Goal: Task Accomplishment & Management: Use online tool/utility

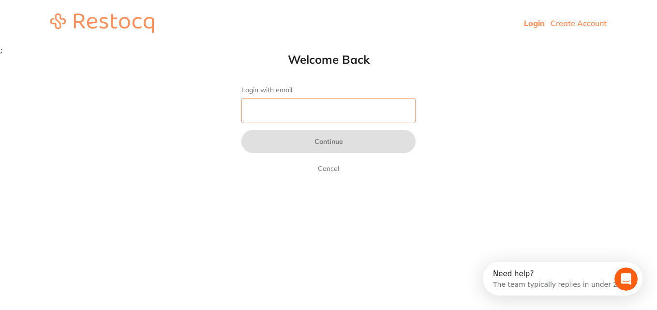
click at [295, 112] on input "Login with email" at bounding box center [328, 110] width 174 height 25
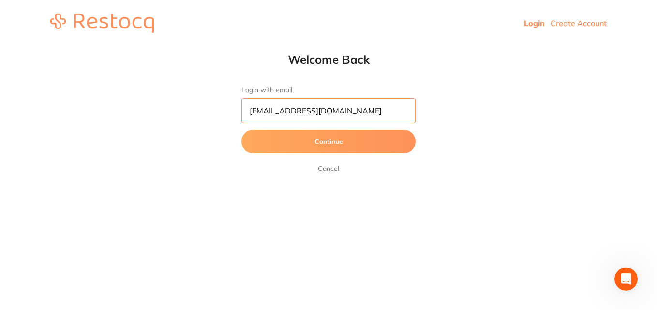
type input "[EMAIL_ADDRESS][DOMAIN_NAME]"
click at [319, 140] on button "Continue" at bounding box center [328, 141] width 174 height 23
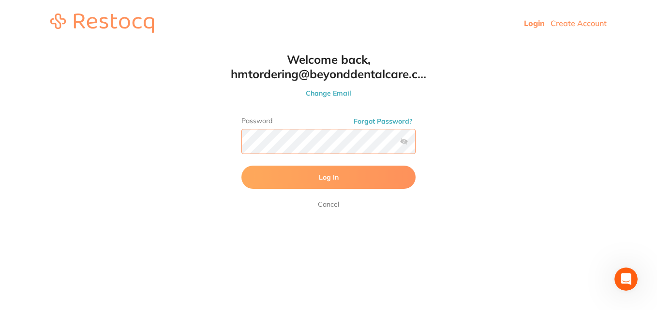
click at [241, 166] on button "Log In" at bounding box center [328, 177] width 174 height 23
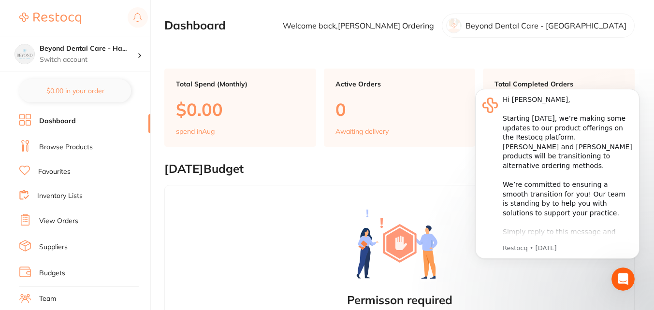
click at [58, 198] on link "Inventory Lists" at bounding box center [59, 196] width 45 height 10
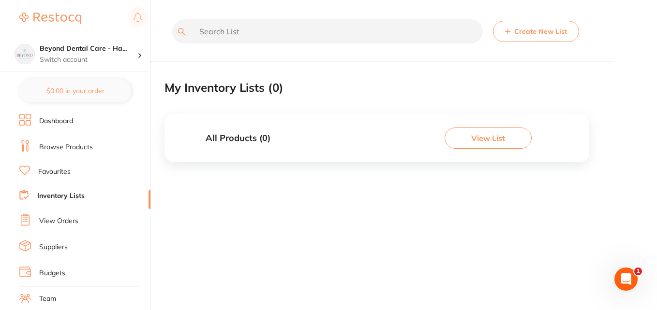
click at [535, 34] on button "Create New List" at bounding box center [536, 31] width 86 height 21
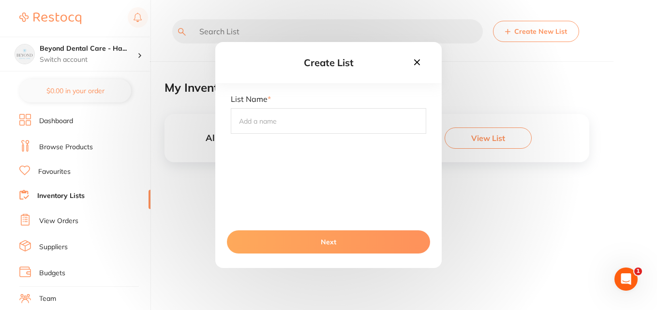
click at [531, 85] on div "Create List List Name * Next" at bounding box center [328, 155] width 657 height 310
click at [292, 125] on input "text" at bounding box center [328, 120] width 195 height 25
click at [373, 125] on input "text" at bounding box center [328, 120] width 195 height 25
type input "Steri Stock"
click at [349, 245] on button "Next" at bounding box center [328, 242] width 203 height 23
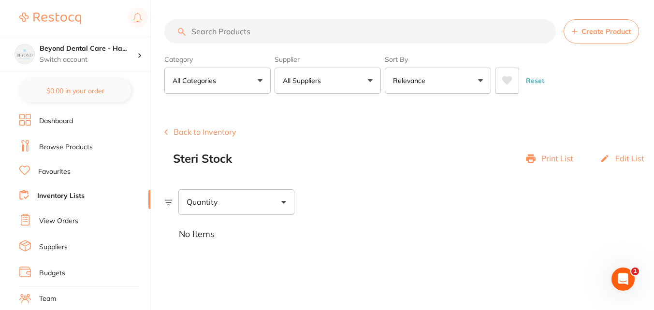
click at [54, 194] on link "Inventory Lists" at bounding box center [60, 196] width 47 height 10
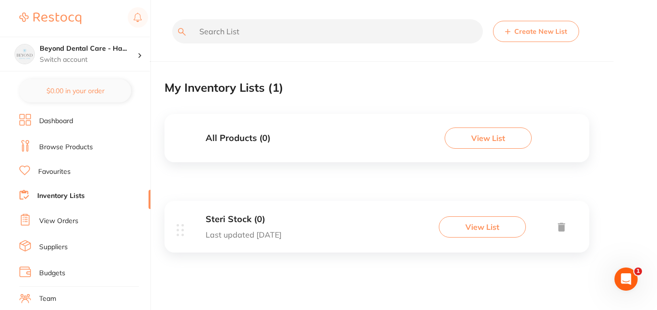
click at [539, 32] on button "Create New List" at bounding box center [536, 31] width 86 height 21
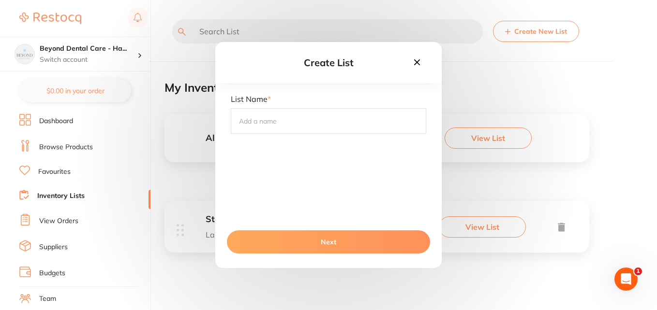
click at [236, 122] on input "text" at bounding box center [328, 120] width 195 height 25
click at [262, 121] on input "Staff room stock" at bounding box center [328, 120] width 195 height 25
click at [286, 123] on input "Staff Room stock" at bounding box center [328, 120] width 195 height 25
type input "Staff Room Stock"
click at [331, 234] on button "Next" at bounding box center [328, 242] width 203 height 23
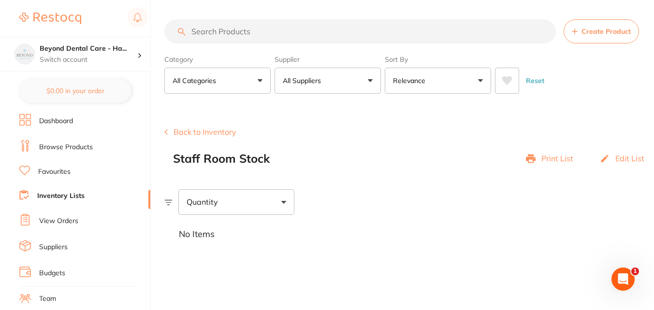
click at [69, 196] on link "Inventory Lists" at bounding box center [60, 196] width 47 height 10
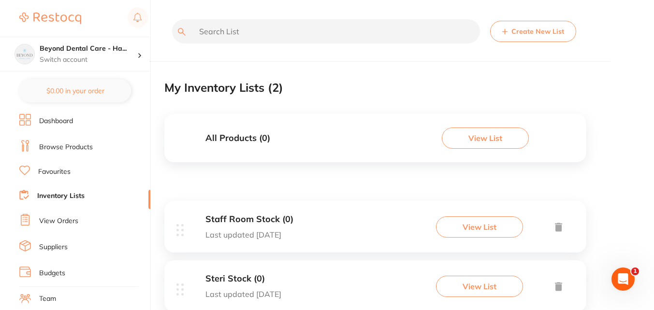
click at [530, 30] on button "Create New List" at bounding box center [533, 31] width 86 height 21
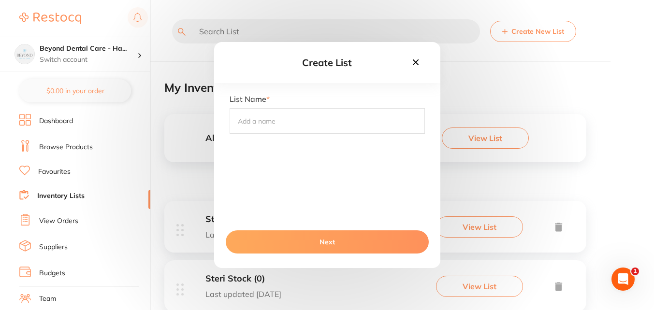
click at [253, 127] on input "text" at bounding box center [327, 120] width 195 height 25
type input "Endo Stock"
click at [327, 238] on button "Next" at bounding box center [327, 242] width 203 height 23
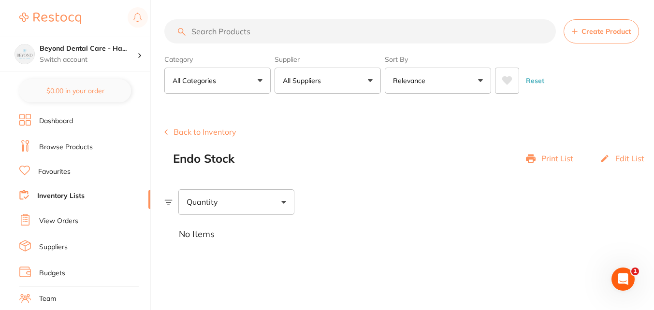
click at [65, 197] on link "Inventory Lists" at bounding box center [60, 196] width 47 height 10
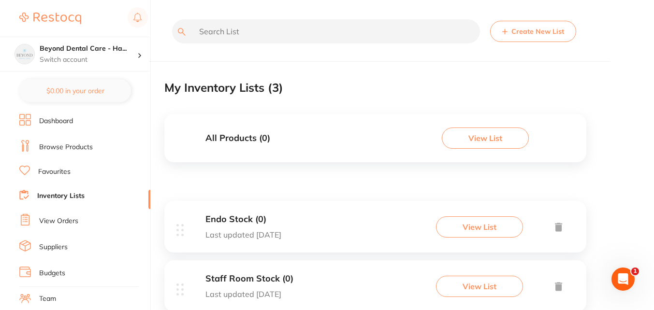
click at [524, 29] on button "Create New List" at bounding box center [533, 31] width 86 height 21
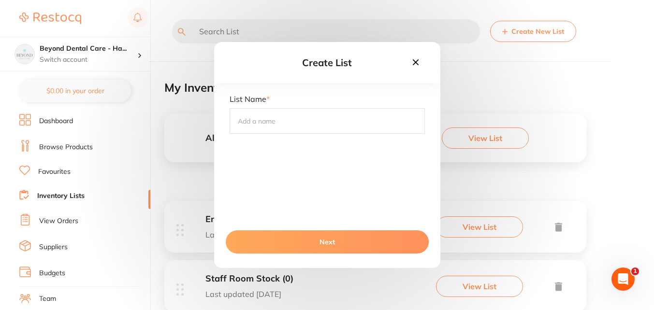
click at [283, 124] on input "text" at bounding box center [327, 120] width 195 height 25
type input "Cerec Stock"
click at [323, 243] on button "Next" at bounding box center [327, 242] width 203 height 23
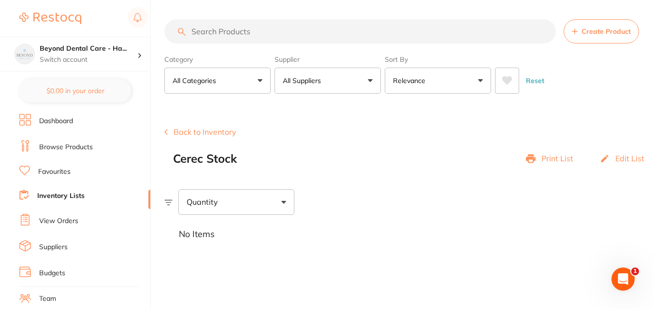
click at [53, 197] on link "Inventory Lists" at bounding box center [60, 196] width 47 height 10
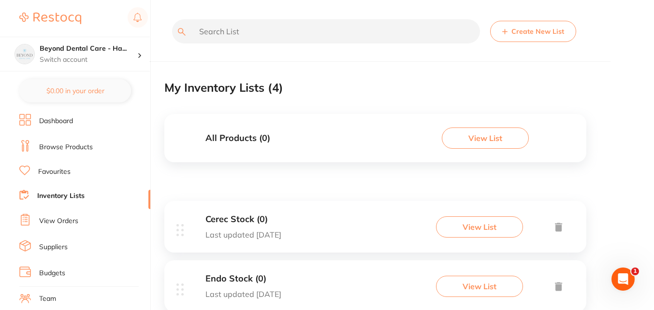
click at [301, 33] on input "text" at bounding box center [326, 31] width 308 height 24
paste input "680030"
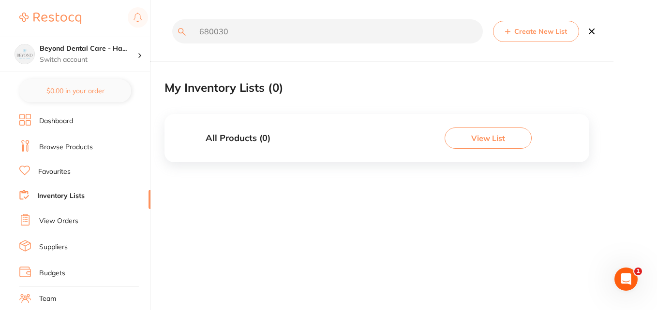
drag, startPoint x: 258, startPoint y: 34, endPoint x: 188, endPoint y: 29, distance: 70.3
click at [188, 29] on input "680030" at bounding box center [327, 31] width 310 height 24
drag, startPoint x: 243, startPoint y: 35, endPoint x: 177, endPoint y: 30, distance: 66.0
click at [177, 30] on input "680030" at bounding box center [327, 31] width 310 height 24
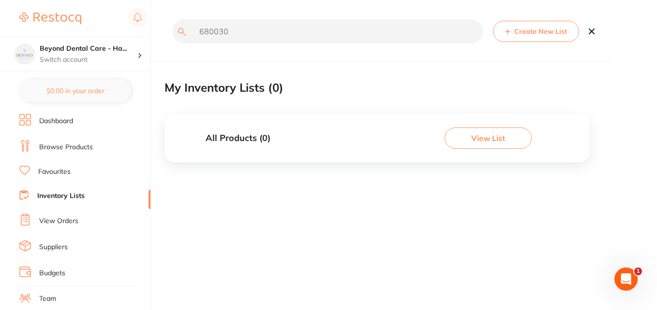
paste input "e.max cad mt c14 a3"
type input "e.max cad mt c14 a3"
drag, startPoint x: 287, startPoint y: 33, endPoint x: 153, endPoint y: 28, distance: 133.6
click at [153, 28] on div "$0.00 Beyond Dental Care - Ha... Switch account Beyond Dental Care - [PERSON_NA…" at bounding box center [328, 155] width 657 height 310
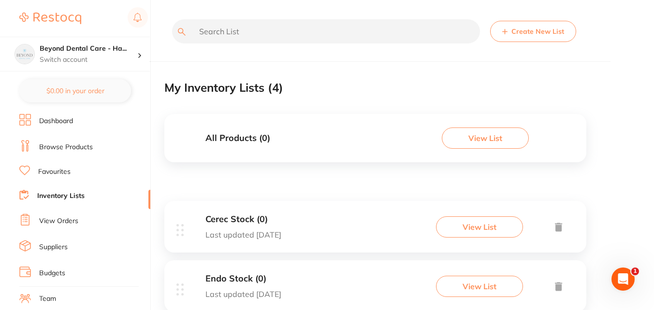
click at [50, 174] on link "Favourites" at bounding box center [54, 172] width 32 height 10
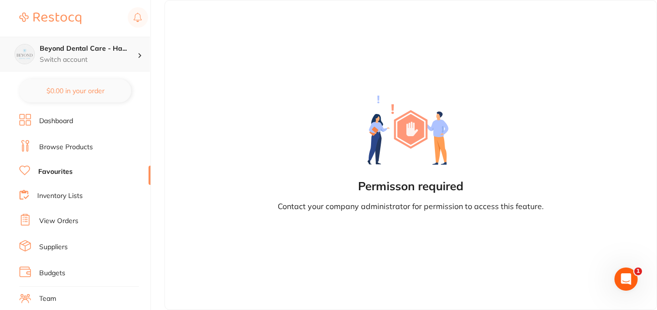
click at [139, 57] on icon at bounding box center [139, 55] width 3 height 5
click at [139, 57] on icon at bounding box center [139, 55] width 5 height 3
